Goal: Information Seeking & Learning: Learn about a topic

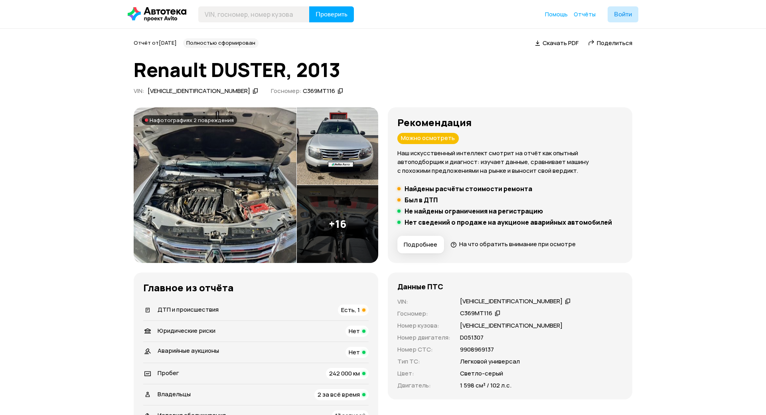
click at [231, 208] on img at bounding box center [215, 185] width 163 height 156
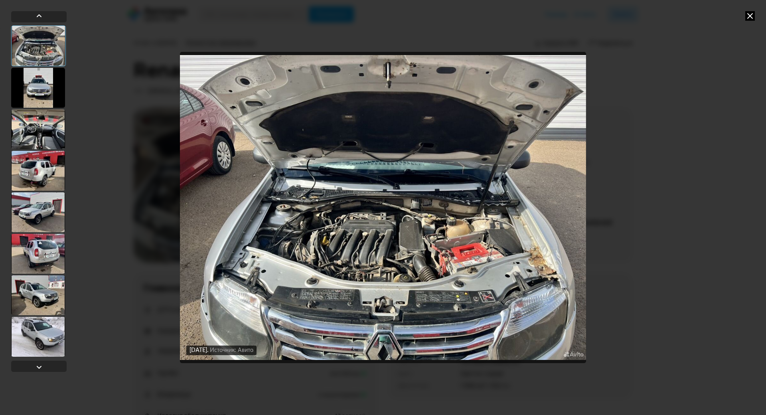
click at [518, 240] on img "Go to Slide 1" at bounding box center [383, 207] width 406 height 311
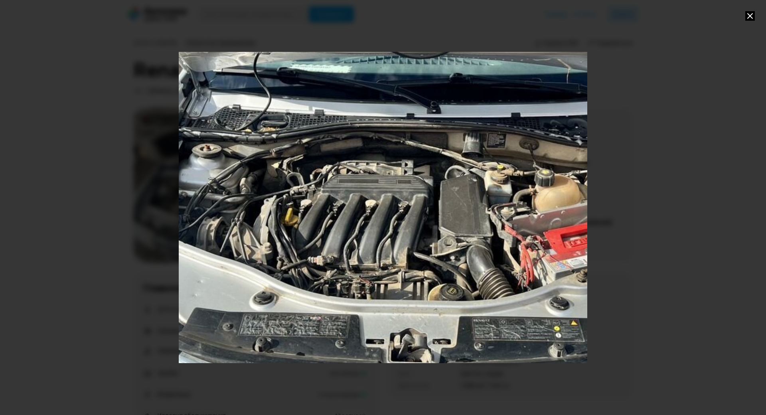
drag, startPoint x: 498, startPoint y: 275, endPoint x: 521, endPoint y: 202, distance: 77.5
click at [521, 202] on div "Go to Slide 1" at bounding box center [406, 150] width 817 height 622
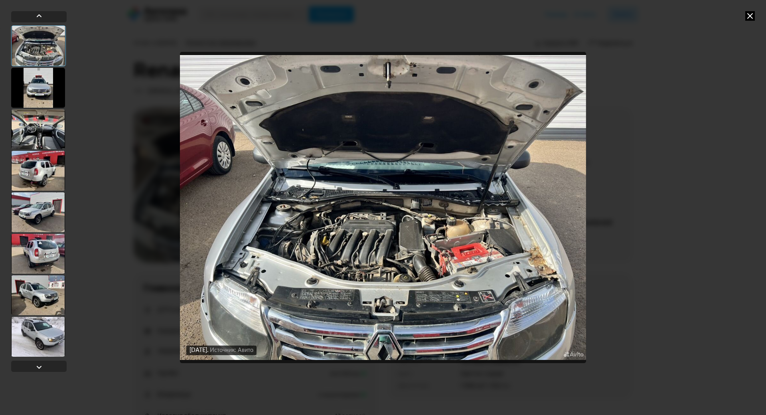
click at [41, 85] on div at bounding box center [38, 88] width 54 height 40
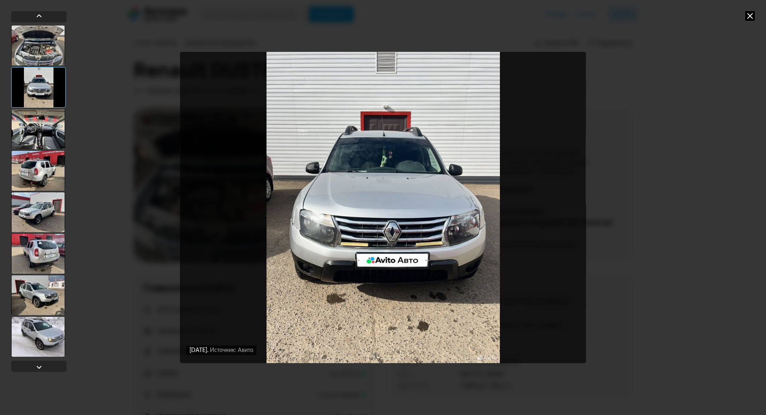
click at [49, 132] on div at bounding box center [38, 129] width 54 height 40
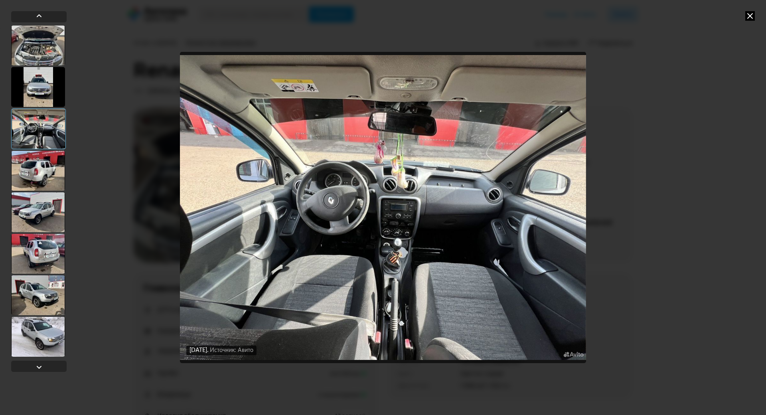
click at [47, 164] on div at bounding box center [38, 171] width 54 height 40
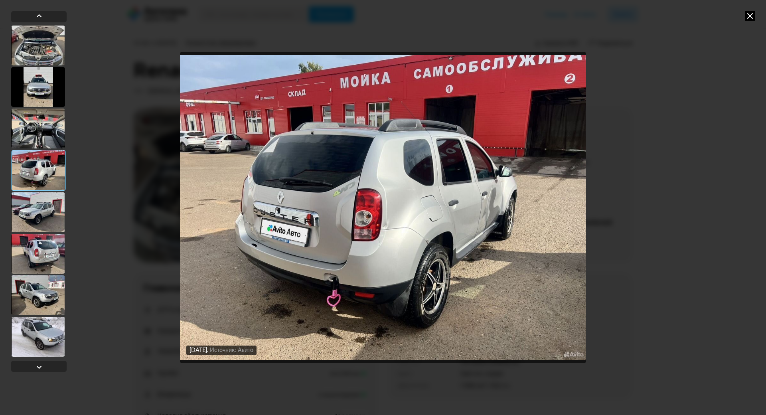
click at [45, 205] on div at bounding box center [38, 212] width 54 height 40
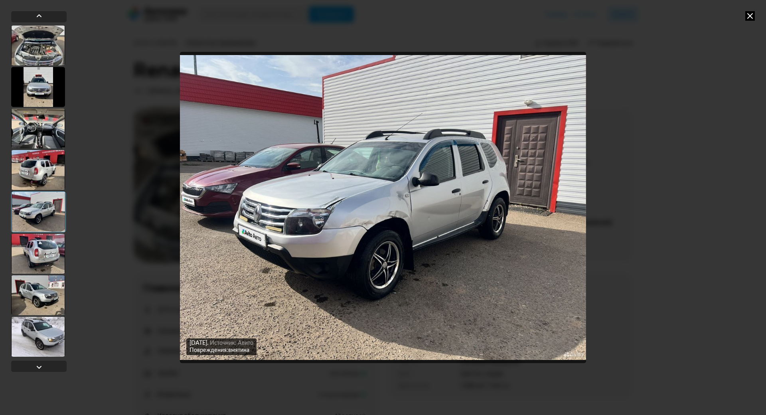
click at [49, 245] on div at bounding box center [38, 254] width 54 height 40
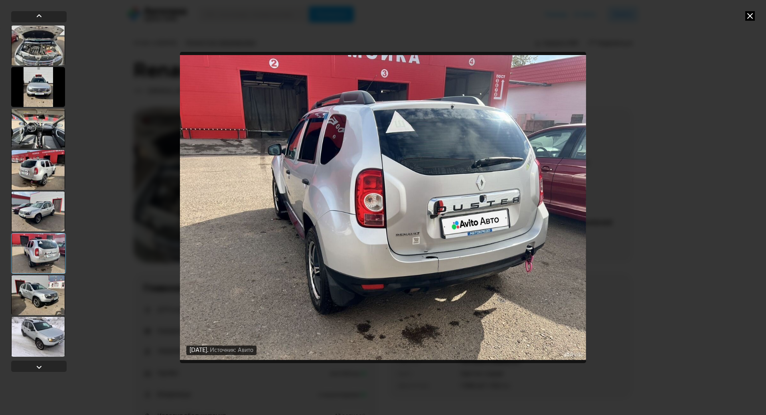
click at [49, 273] on div at bounding box center [38, 253] width 55 height 41
click at [49, 284] on div at bounding box center [38, 295] width 54 height 40
click at [42, 272] on div at bounding box center [38, 253] width 55 height 41
click at [40, 295] on div at bounding box center [38, 295] width 54 height 40
click at [45, 288] on div at bounding box center [38, 295] width 54 height 40
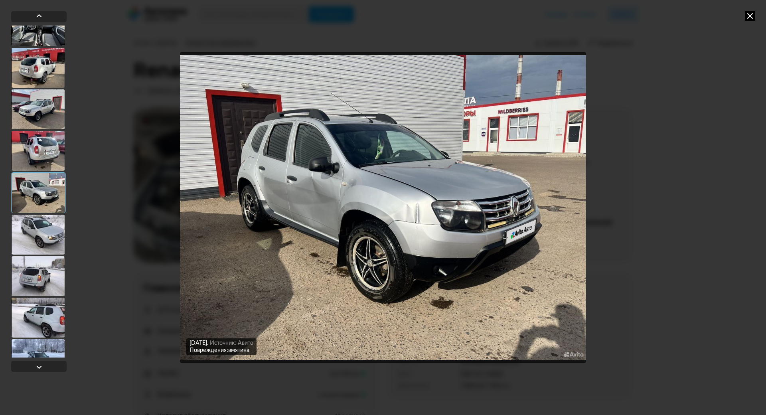
scroll to position [120, 0]
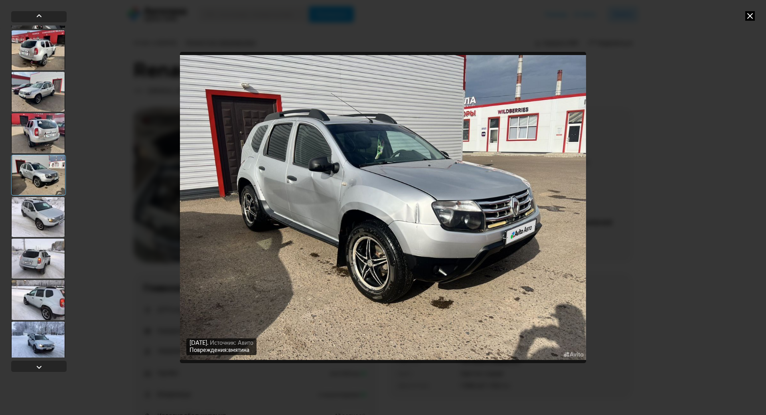
click at [36, 215] on div at bounding box center [38, 217] width 54 height 40
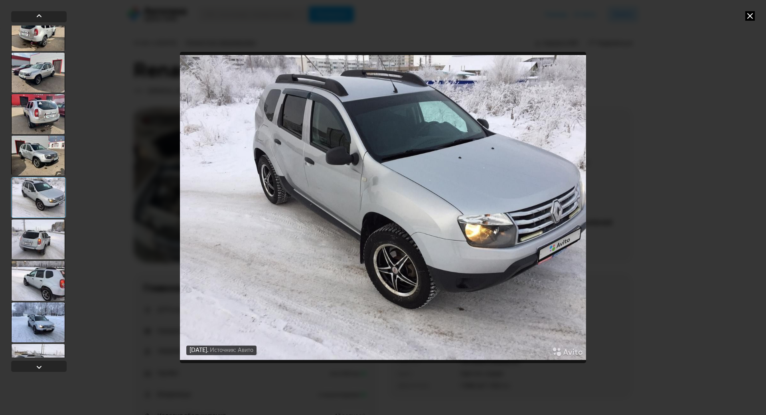
scroll to position [160, 0]
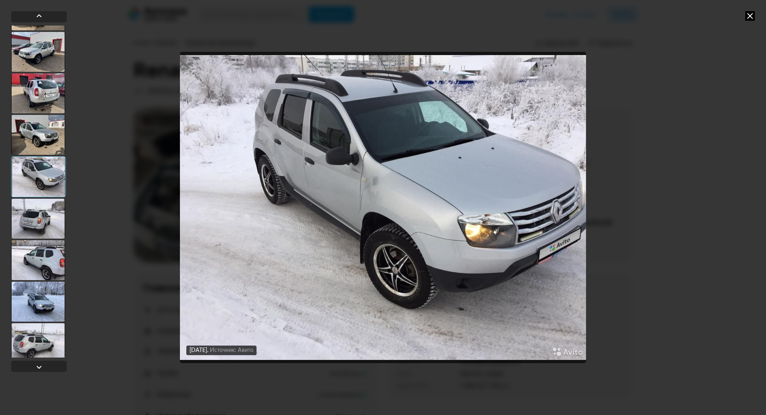
click at [33, 224] on div at bounding box center [38, 219] width 54 height 40
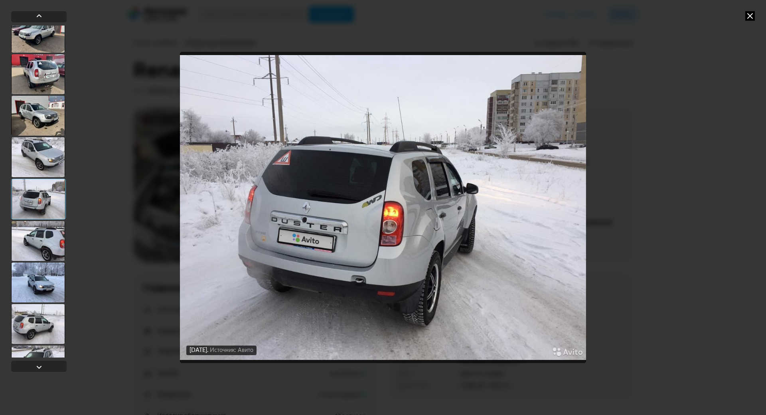
scroll to position [200, 0]
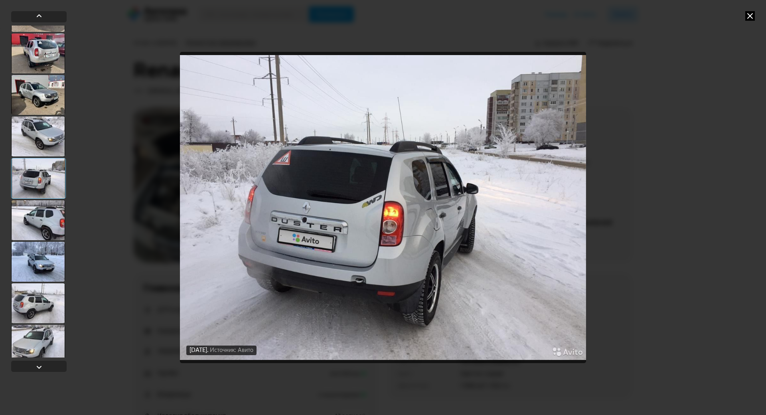
click at [33, 224] on div at bounding box center [38, 220] width 54 height 40
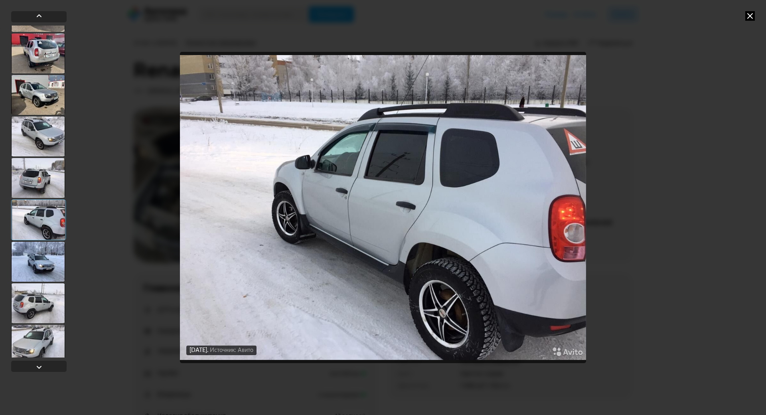
scroll to position [239, 0]
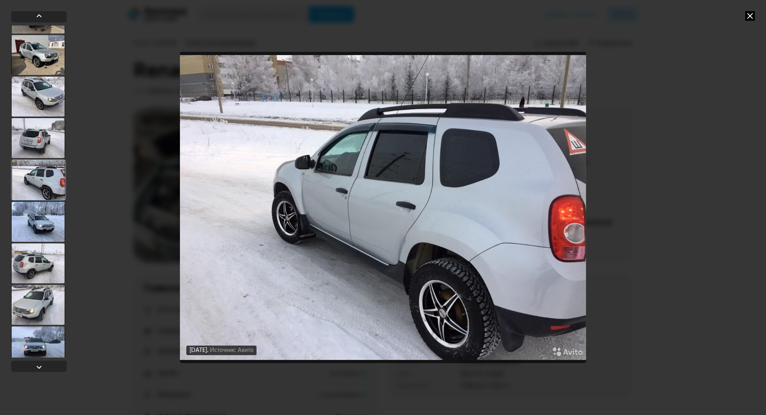
click at [34, 222] on div at bounding box center [38, 222] width 54 height 40
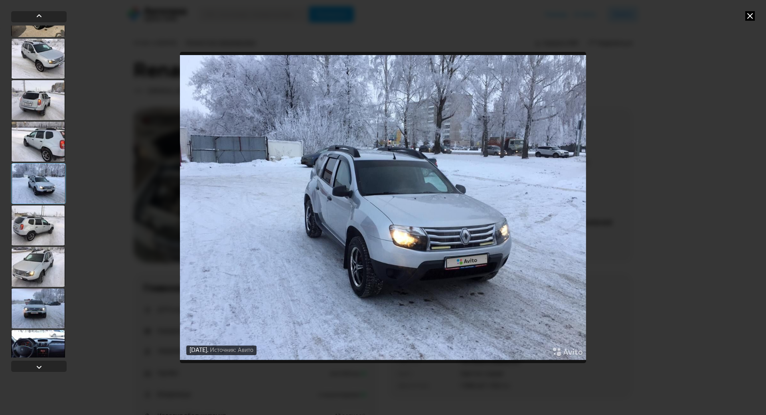
scroll to position [279, 0]
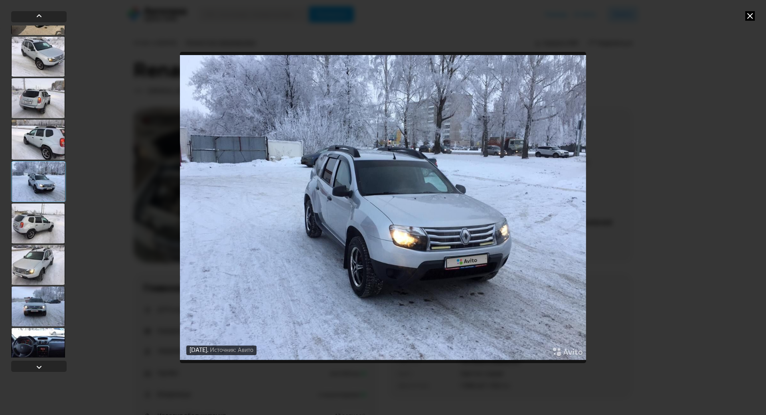
click at [34, 222] on div at bounding box center [38, 224] width 54 height 40
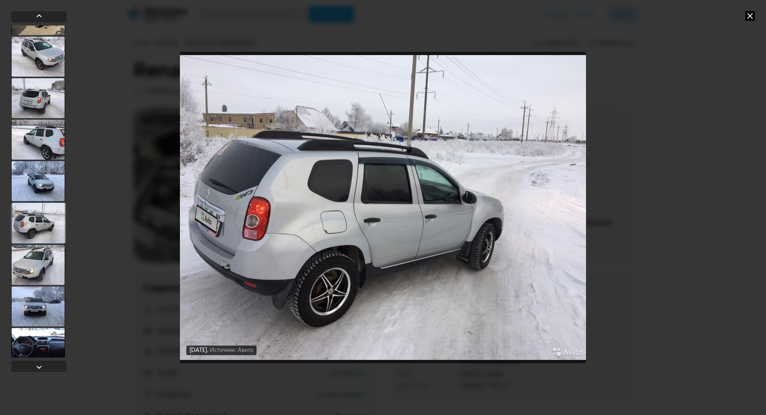
scroll to position [319, 0]
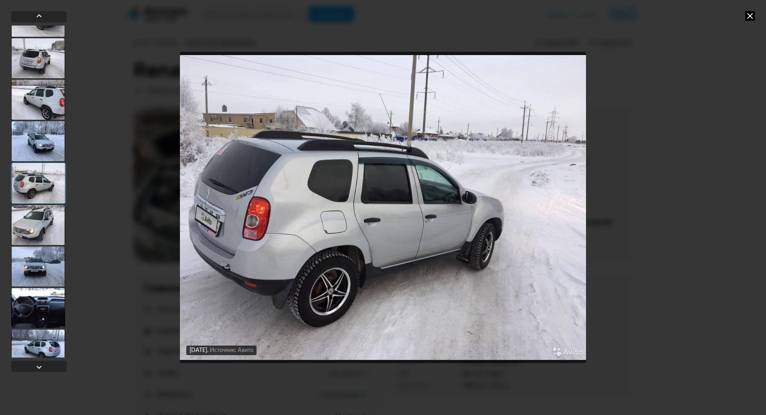
click at [34, 222] on div at bounding box center [38, 225] width 54 height 40
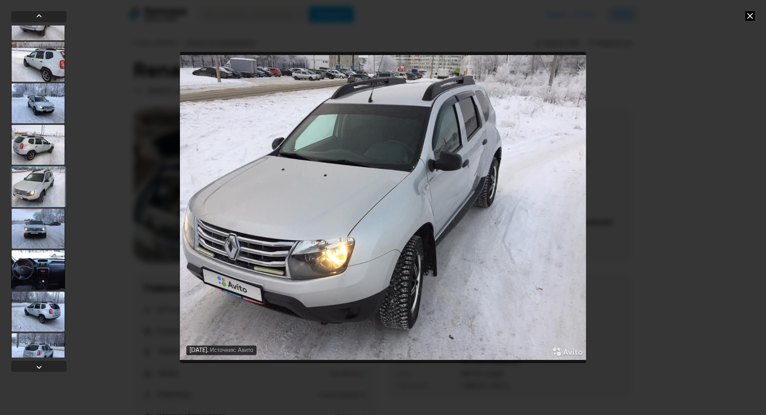
scroll to position [359, 0]
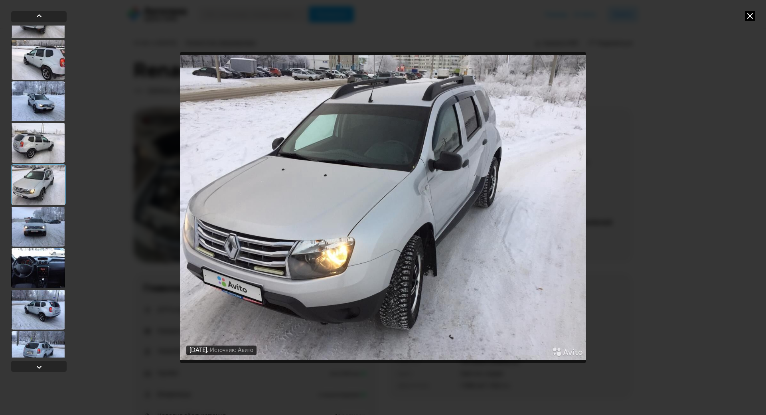
click at [30, 224] on div at bounding box center [38, 227] width 54 height 40
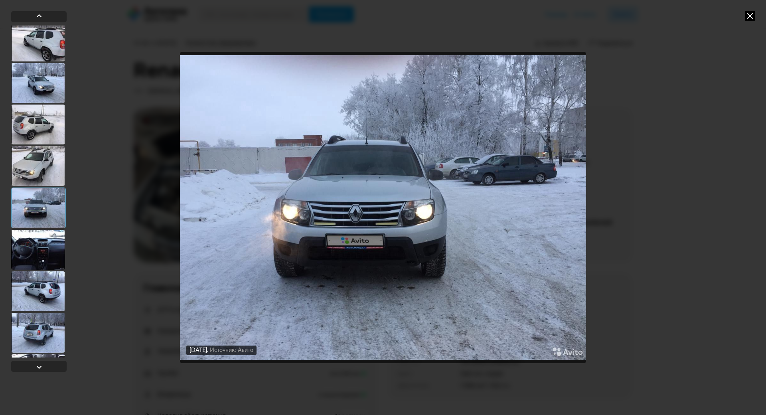
scroll to position [399, 0]
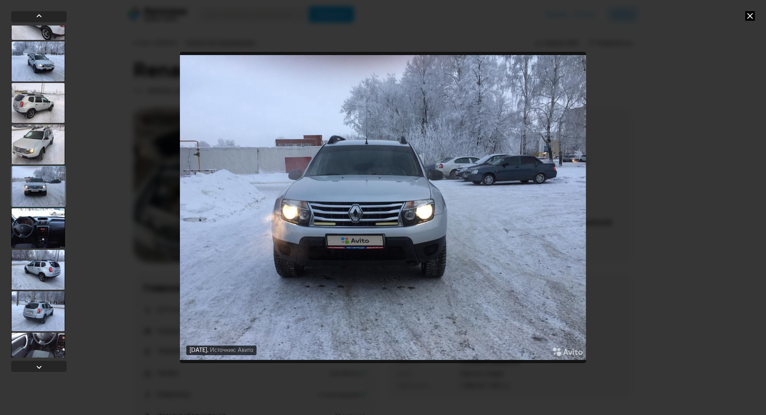
click at [35, 229] on div at bounding box center [38, 228] width 54 height 40
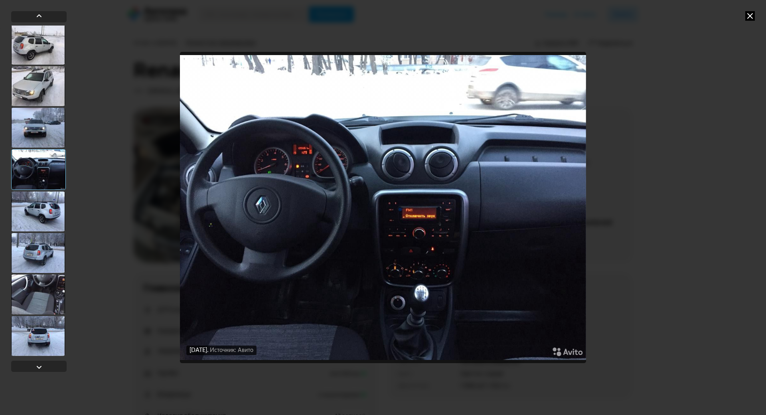
scroll to position [479, 0]
click at [34, 233] on div at bounding box center [38, 253] width 54 height 40
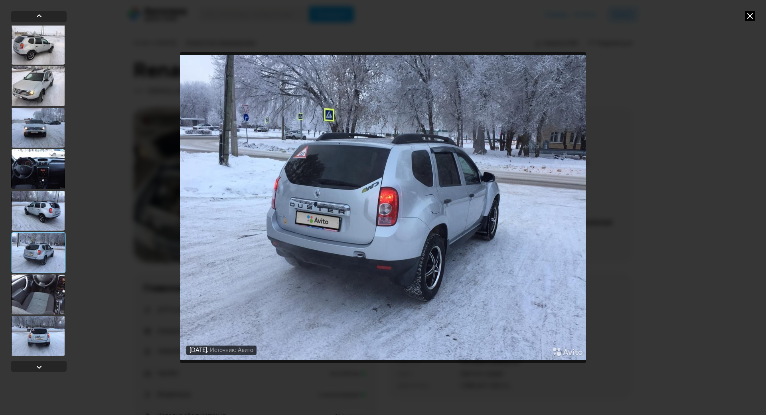
click at [39, 275] on div at bounding box center [38, 295] width 54 height 40
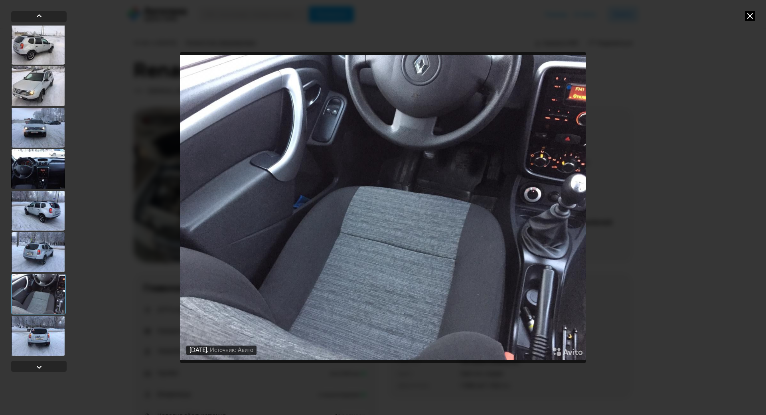
scroll to position [492, 0]
click at [45, 316] on div at bounding box center [38, 336] width 54 height 40
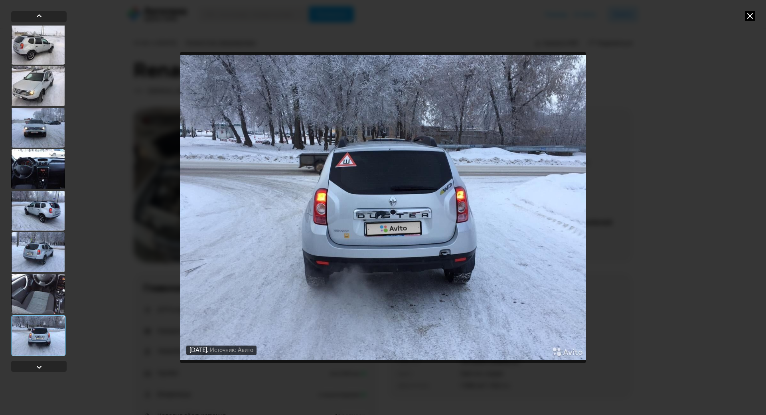
click at [745, 12] on icon at bounding box center [750, 16] width 10 height 10
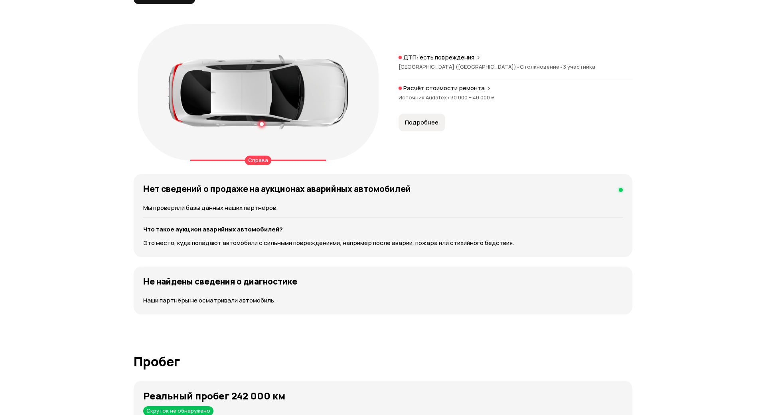
scroll to position [718, 0]
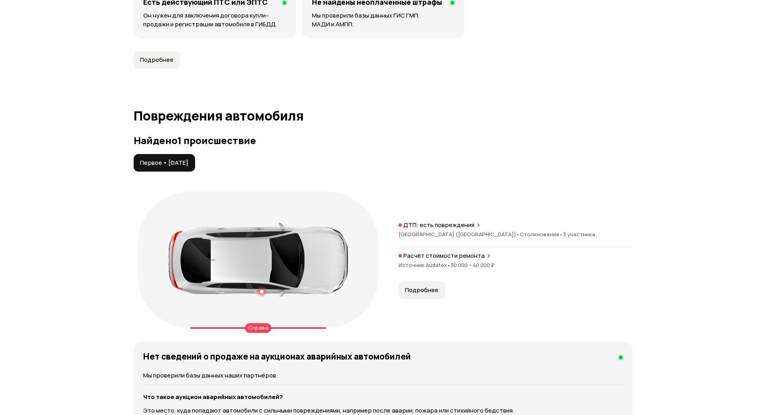
click at [143, 163] on span "Первое • [DATE]" at bounding box center [164, 163] width 48 height 8
click at [447, 264] on span "•" at bounding box center [449, 264] width 4 height 7
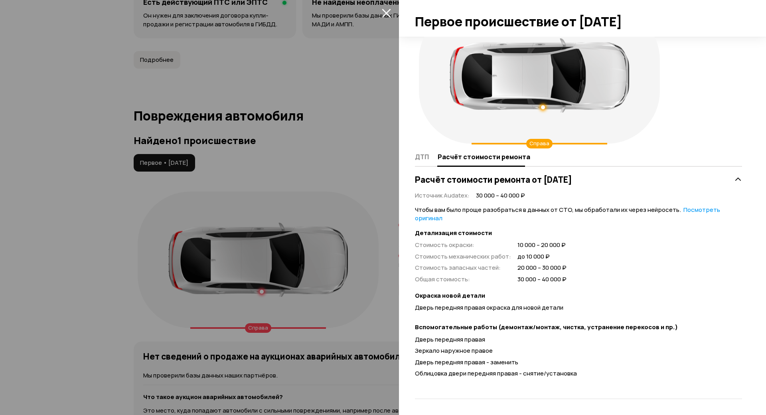
scroll to position [0, 0]
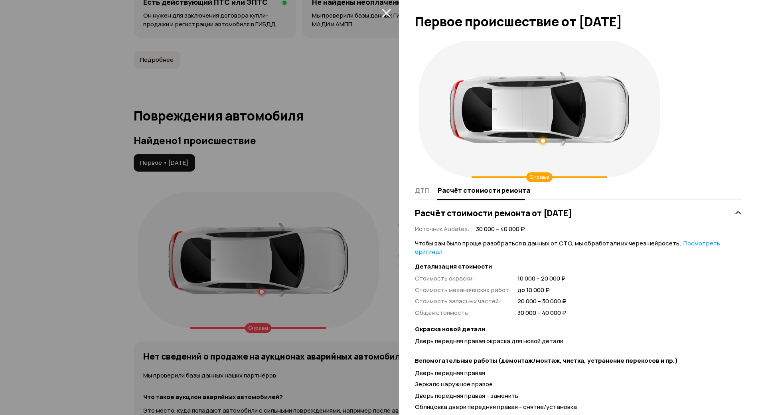
click at [337, 119] on div at bounding box center [383, 207] width 766 height 415
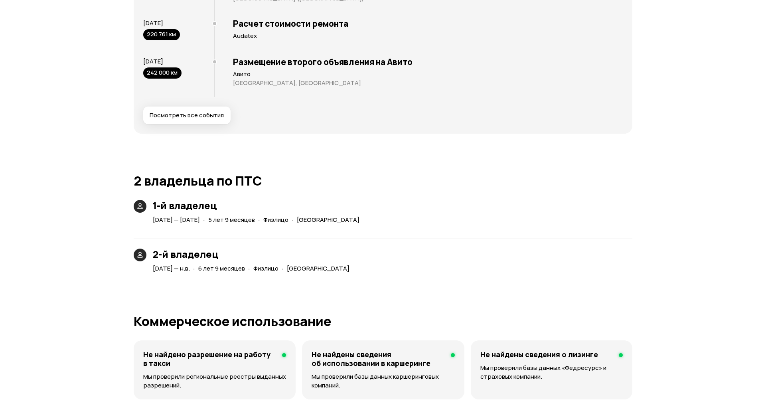
scroll to position [1716, 0]
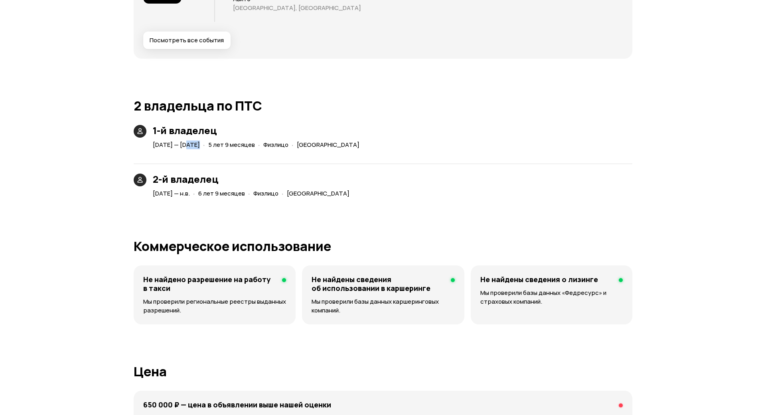
drag, startPoint x: 172, startPoint y: 141, endPoint x: 156, endPoint y: 143, distance: 16.9
click at [182, 143] on span "[DATE] — [DATE]" at bounding box center [176, 144] width 47 height 8
click at [153, 143] on span "[DATE] — [DATE]" at bounding box center [176, 144] width 47 height 8
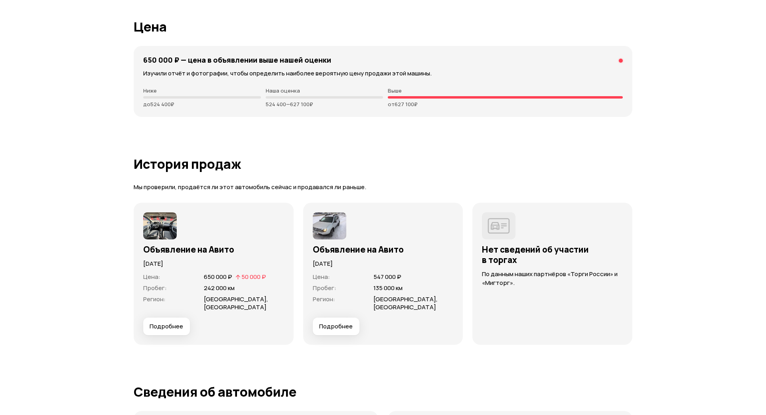
scroll to position [2155, 0]
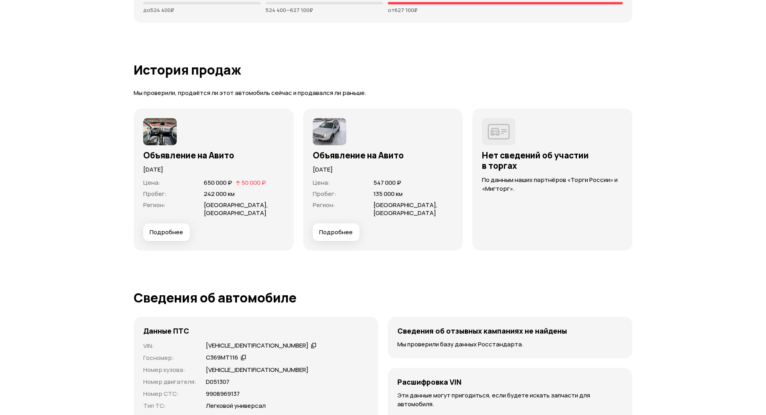
drag, startPoint x: 126, startPoint y: 170, endPoint x: 188, endPoint y: 169, distance: 61.1
click at [188, 169] on div "Объявление на Авито [DATE] Цена : 650 000 ₽   50 000 ₽ Пробег : 242 000 км Реги…" at bounding box center [214, 180] width 160 height 142
click at [204, 178] on span "650 000 ₽" at bounding box center [218, 182] width 28 height 8
drag, startPoint x: 188, startPoint y: 182, endPoint x: 214, endPoint y: 181, distance: 25.9
click at [214, 181] on div "Цена : 650 000 ₽   50 000 ₽" at bounding box center [213, 183] width 141 height 8
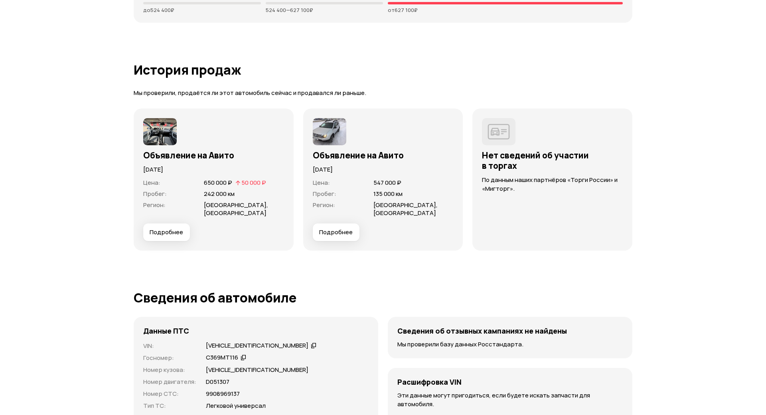
click at [213, 190] on span "242 000 км" at bounding box center [219, 194] width 31 height 8
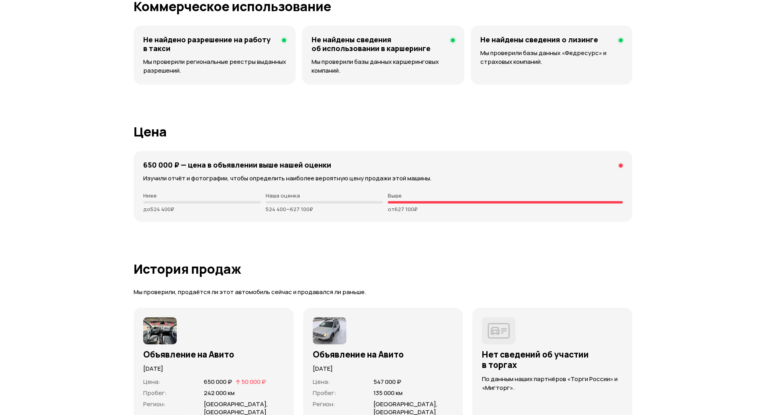
scroll to position [1955, 0]
drag, startPoint x: 159, startPoint y: 160, endPoint x: 164, endPoint y: 161, distance: 5.4
click at [163, 160] on div "650 000 ₽ — цена в объявлении выше нашей оценки Изучили отчёт и фотографии, что…" at bounding box center [383, 186] width 499 height 71
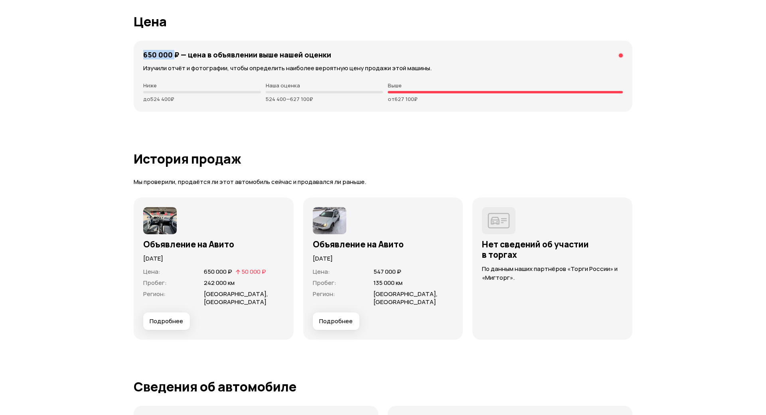
scroll to position [2075, 0]
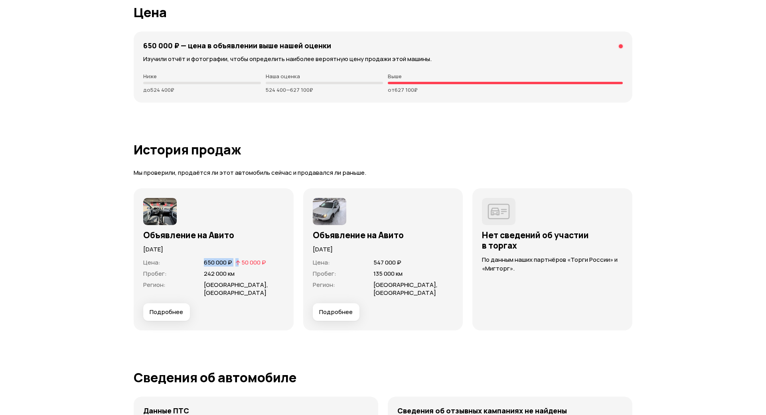
drag, startPoint x: 193, startPoint y: 263, endPoint x: 226, endPoint y: 259, distance: 33.3
click at [226, 259] on div "650 000 ₽   50 000 ₽" at bounding box center [234, 262] width 65 height 9
drag, startPoint x: 136, startPoint y: 95, endPoint x: 164, endPoint y: 93, distance: 28.4
click at [162, 94] on div "650 000 ₽ — цена в объявлении выше нашей оценки Изучили отчёт и фотографии, что…" at bounding box center [383, 67] width 499 height 71
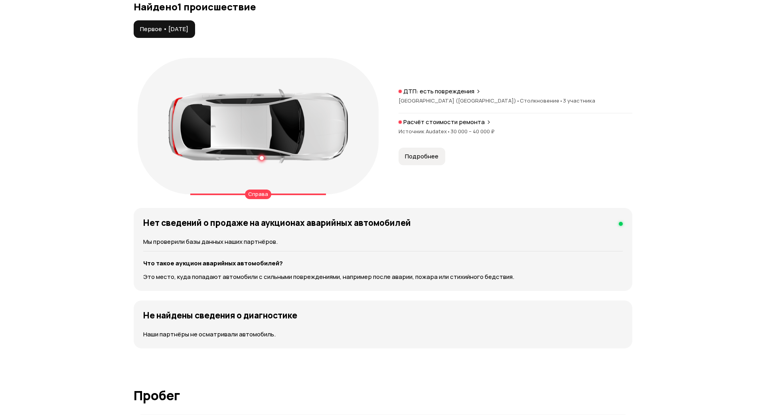
scroll to position [838, 0]
